Goal: Transaction & Acquisition: Obtain resource

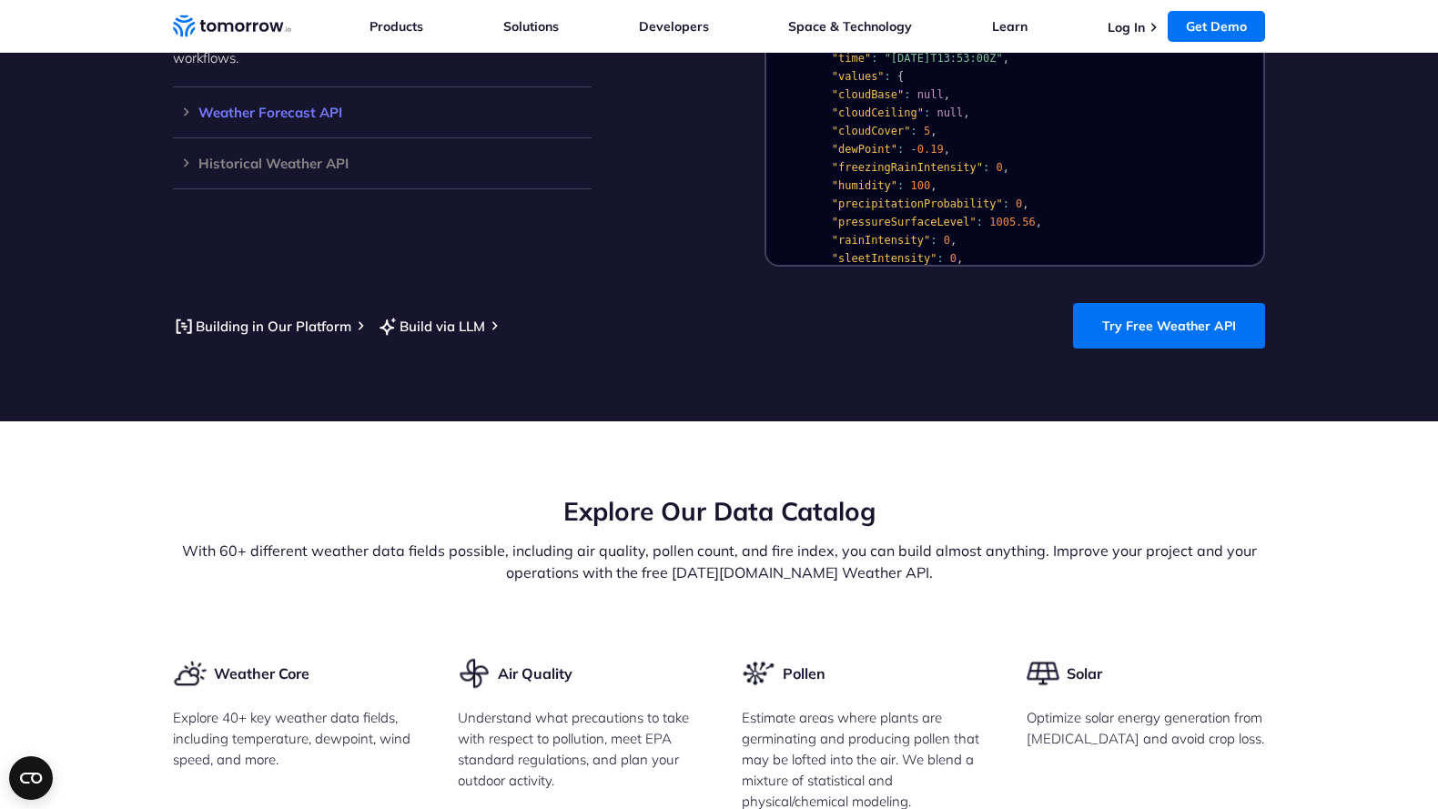
scroll to position [1569, 0]
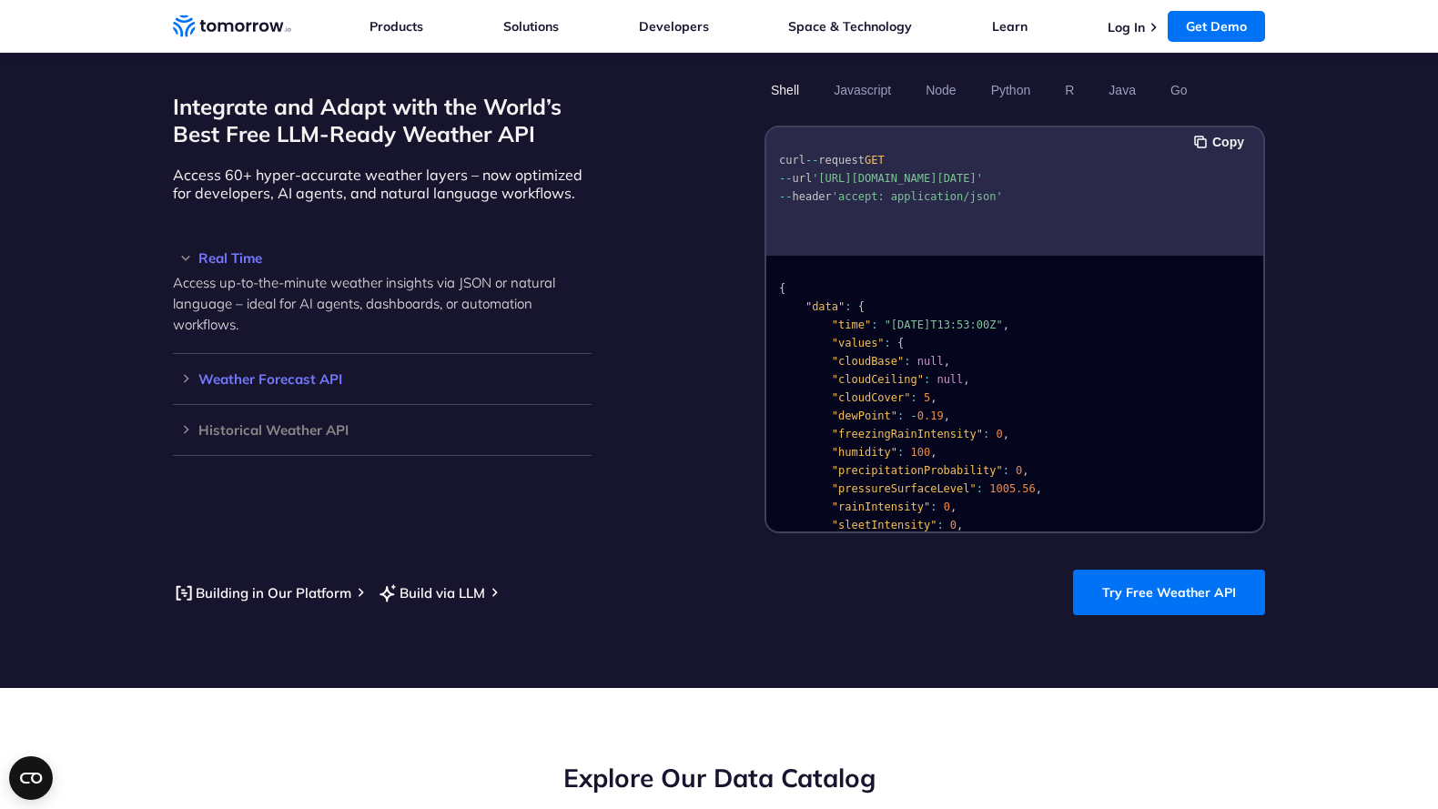
click at [287, 368] on div "Weather Forecast API Access ultra-accurate, hyperlocal data up to 14 days in th…" at bounding box center [382, 379] width 419 height 51
click at [187, 372] on h3 "Weather Forecast API" at bounding box center [382, 379] width 419 height 14
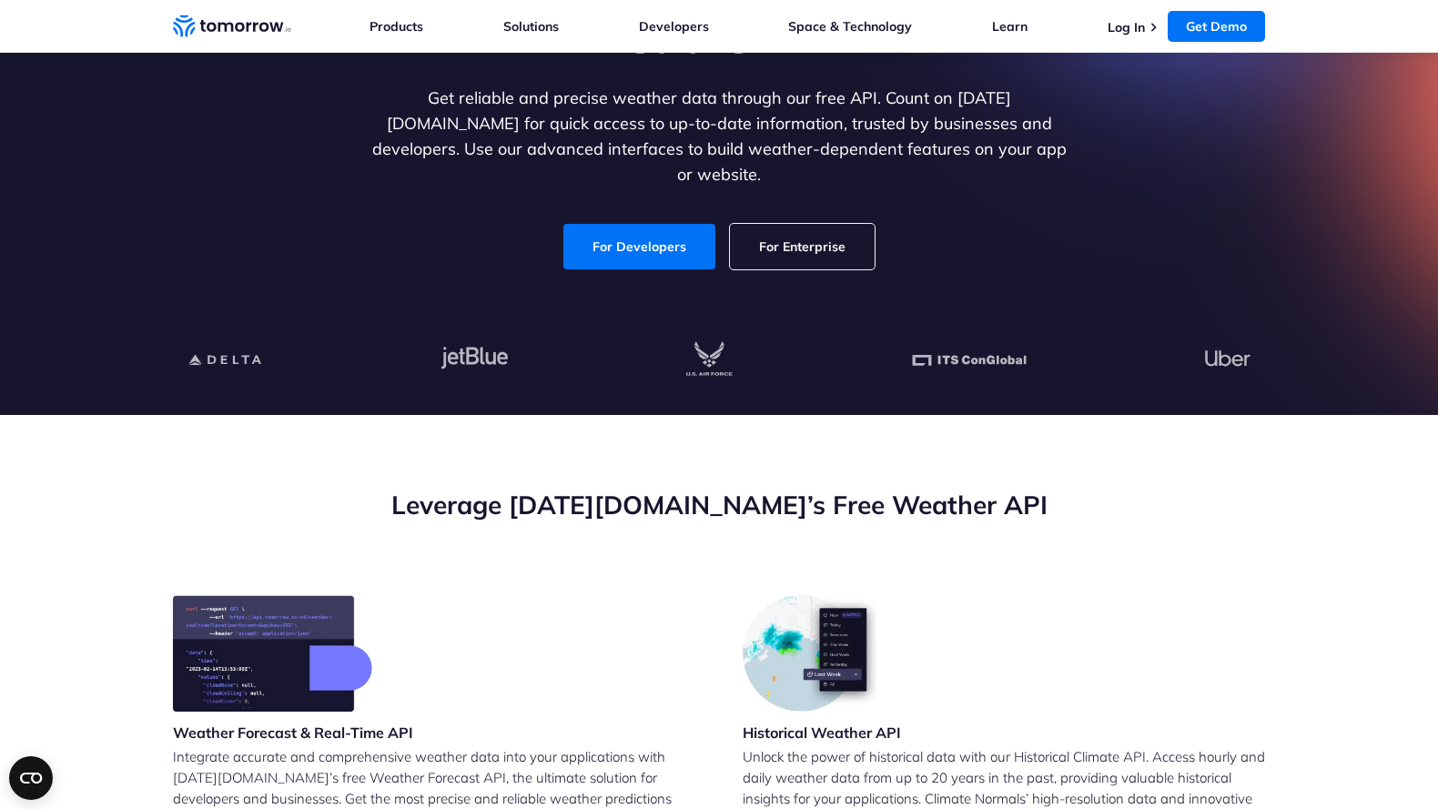
scroll to position [0, 0]
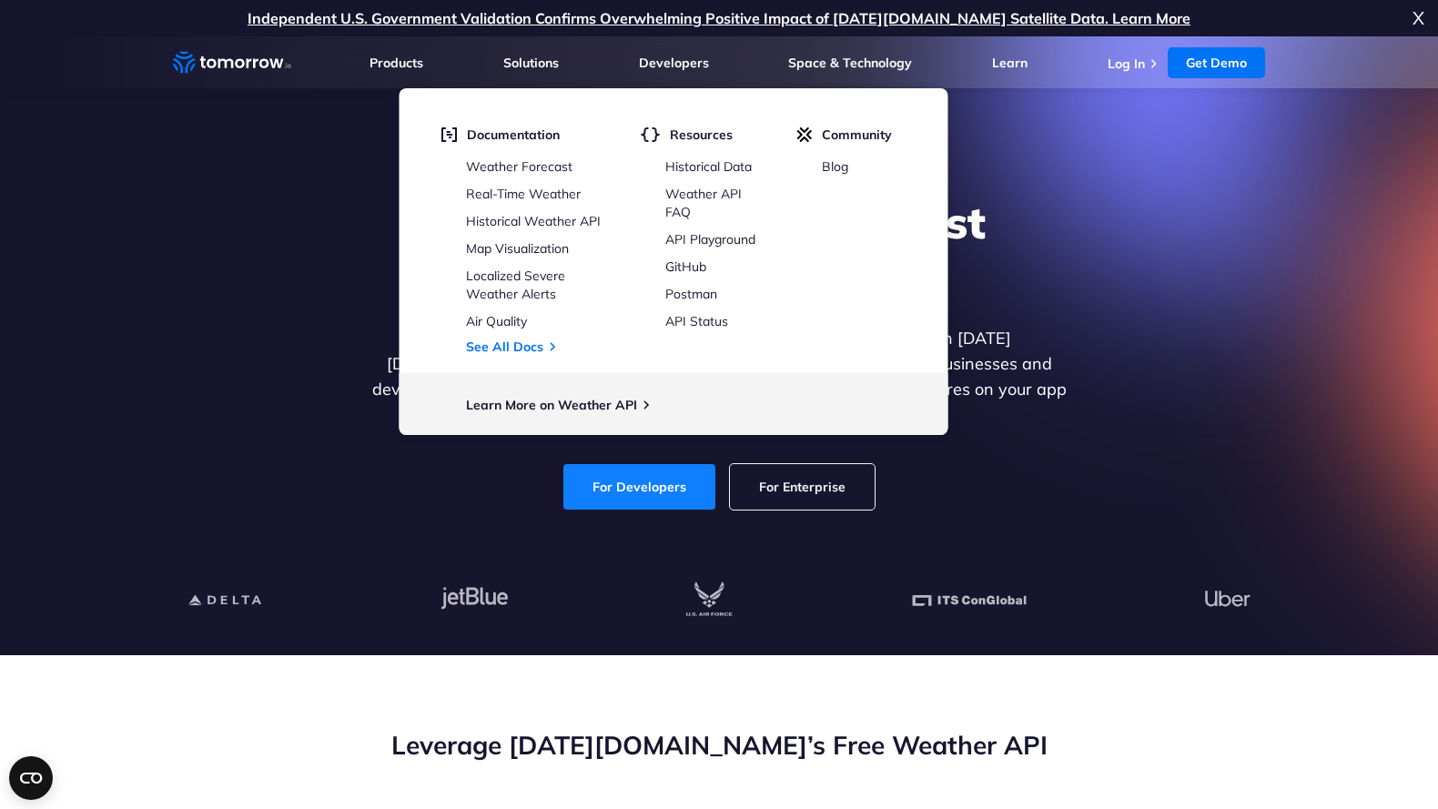
click at [677, 478] on link "For Developers" at bounding box center [639, 486] width 152 height 45
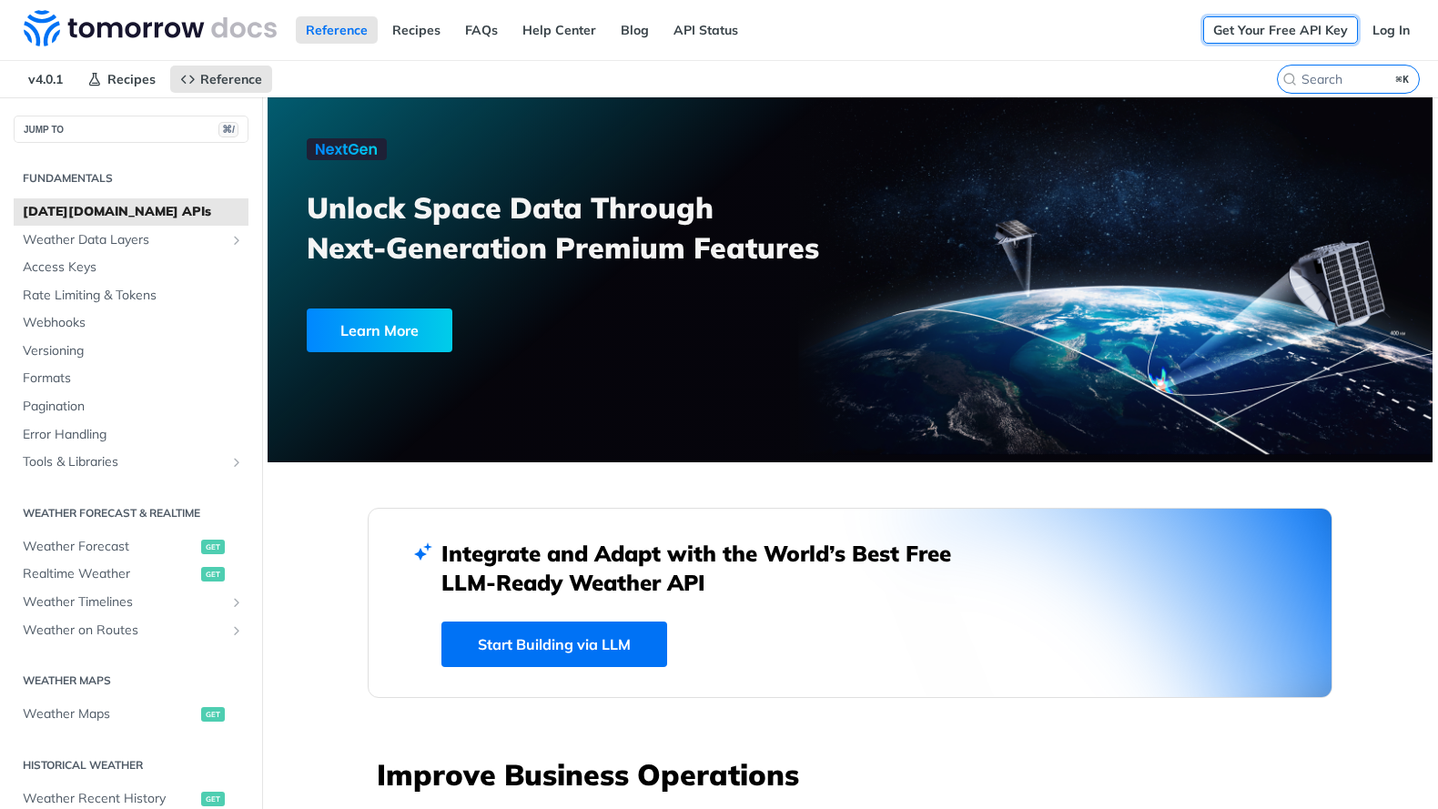
click at [1294, 32] on link "Get Your Free API Key" at bounding box center [1280, 29] width 155 height 27
drag, startPoint x: 1271, startPoint y: 34, endPoint x: 1258, endPoint y: 54, distance: 23.7
click at [1271, 34] on link "Get Your Free API Key" at bounding box center [1280, 29] width 155 height 27
